Goal: Navigation & Orientation: Find specific page/section

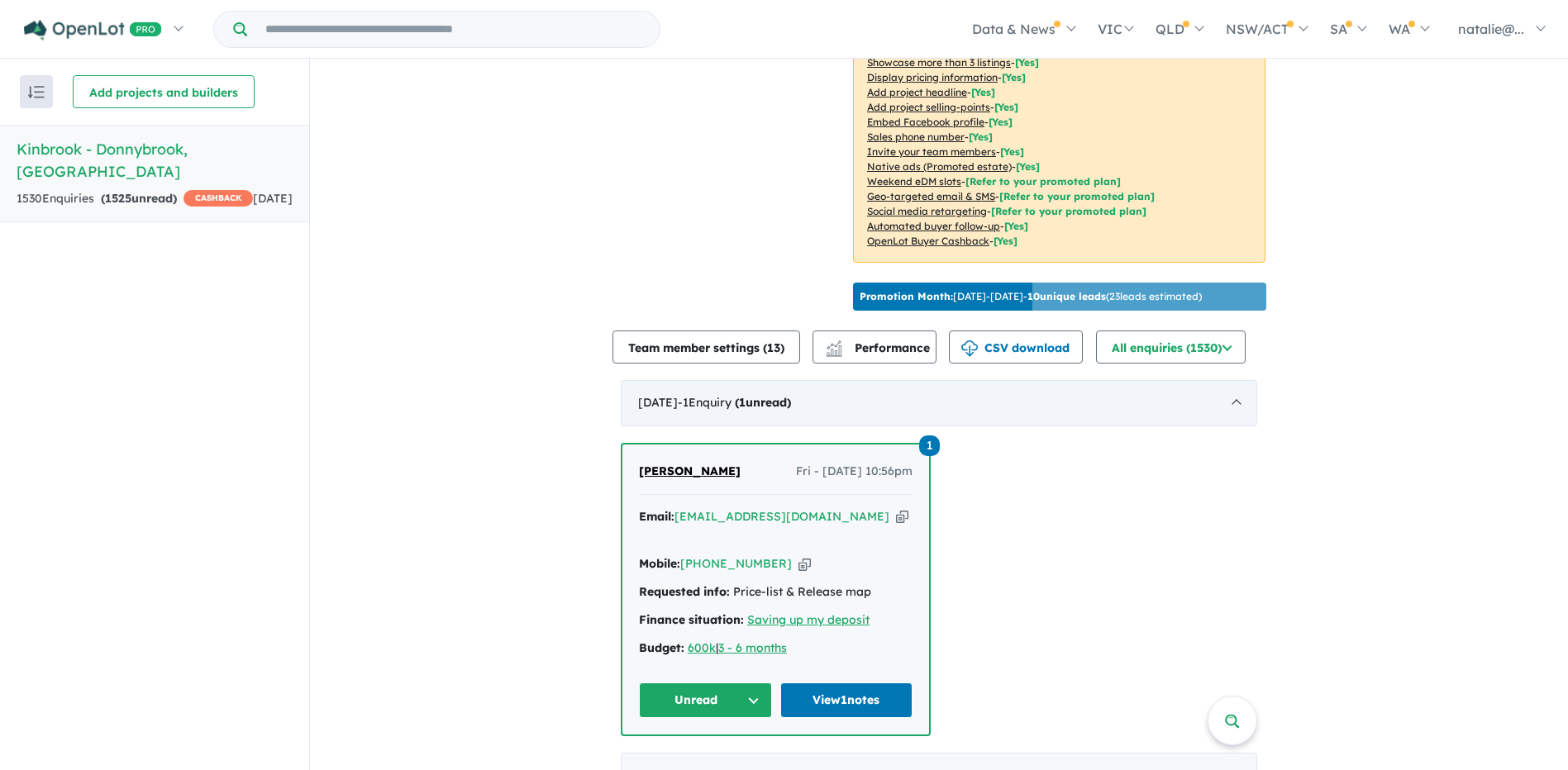
scroll to position [496, 0]
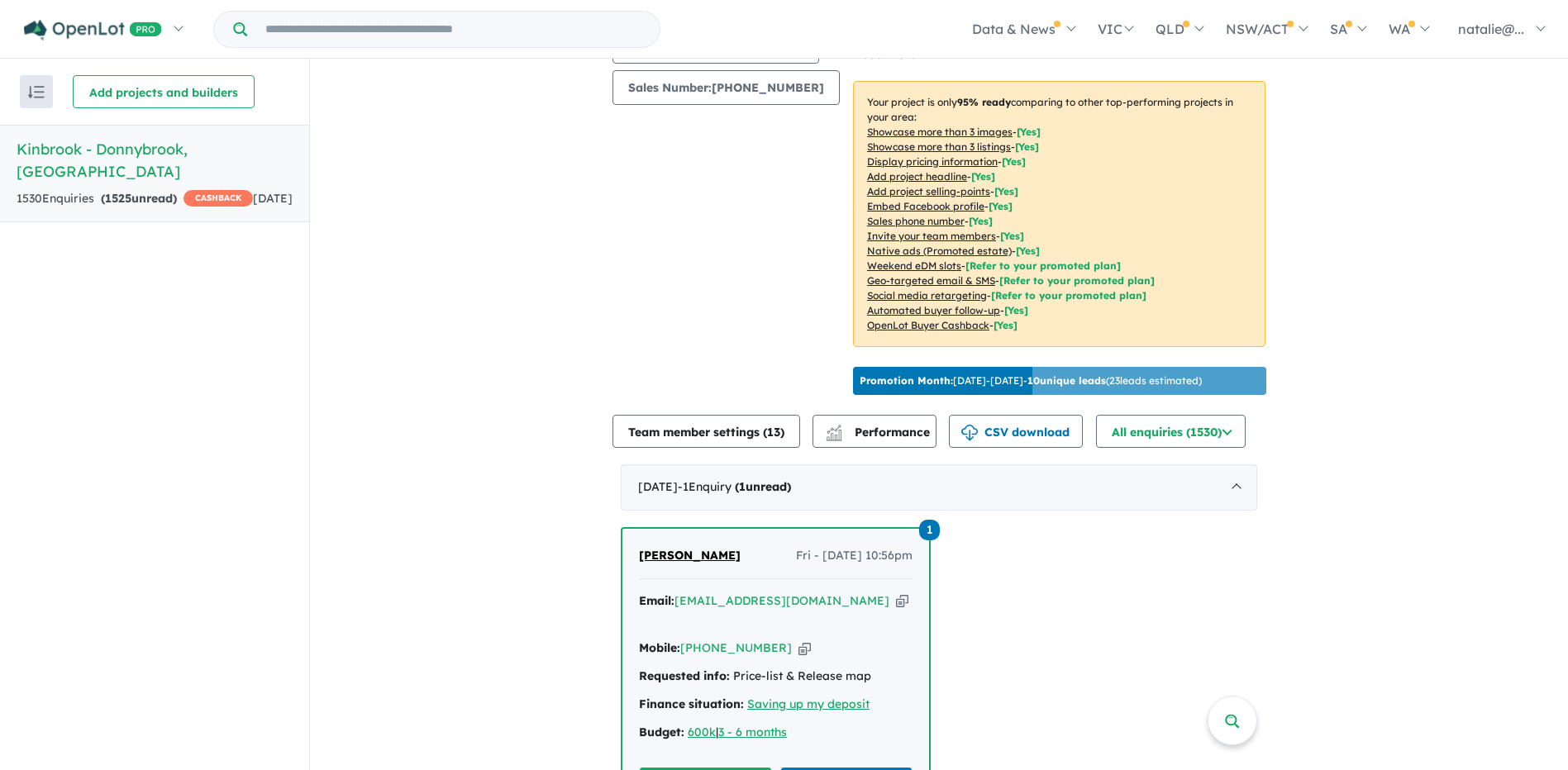
scroll to position [496, 0]
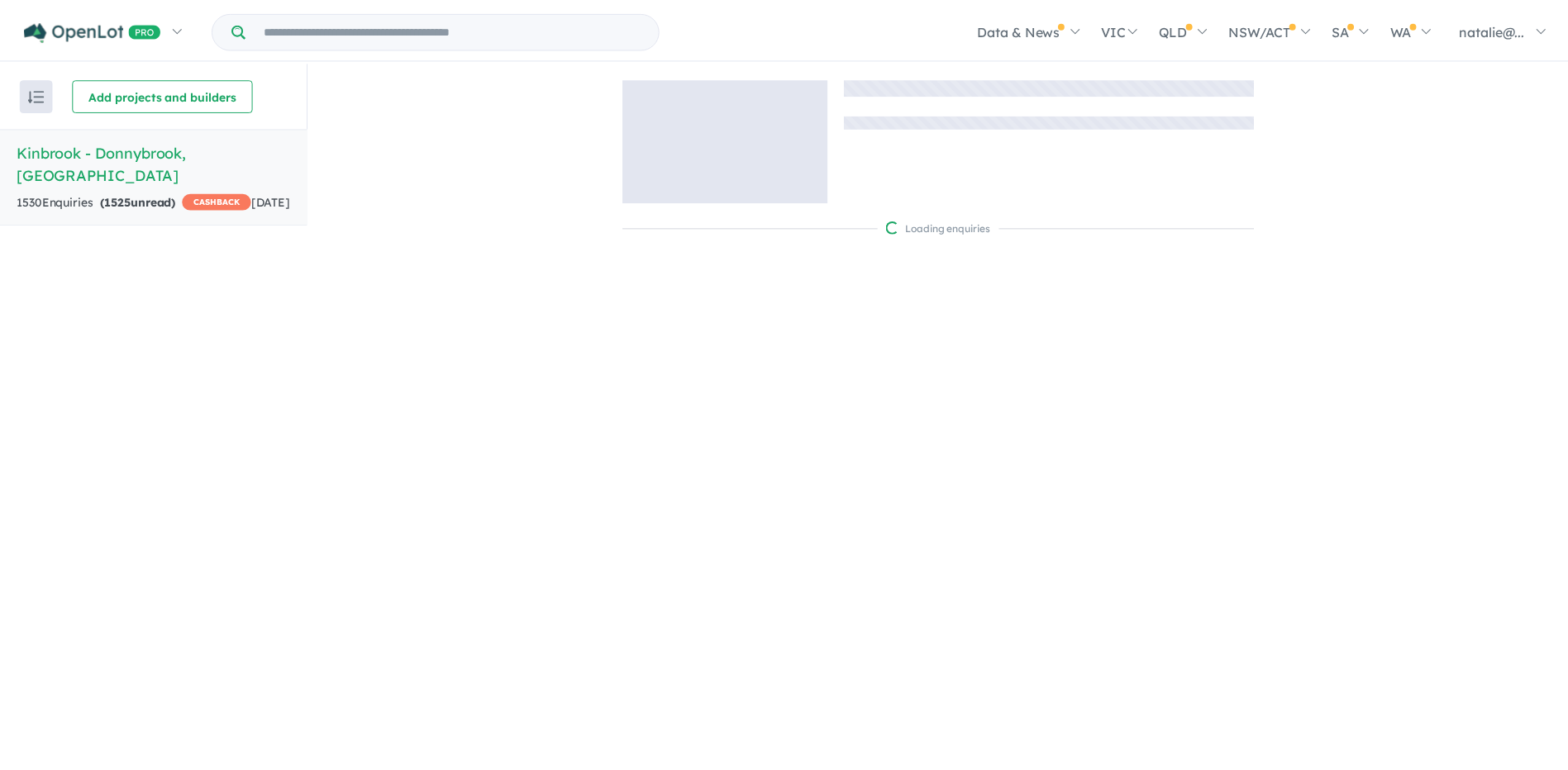
scroll to position [3, 0]
